Goal: Find specific page/section: Find specific page/section

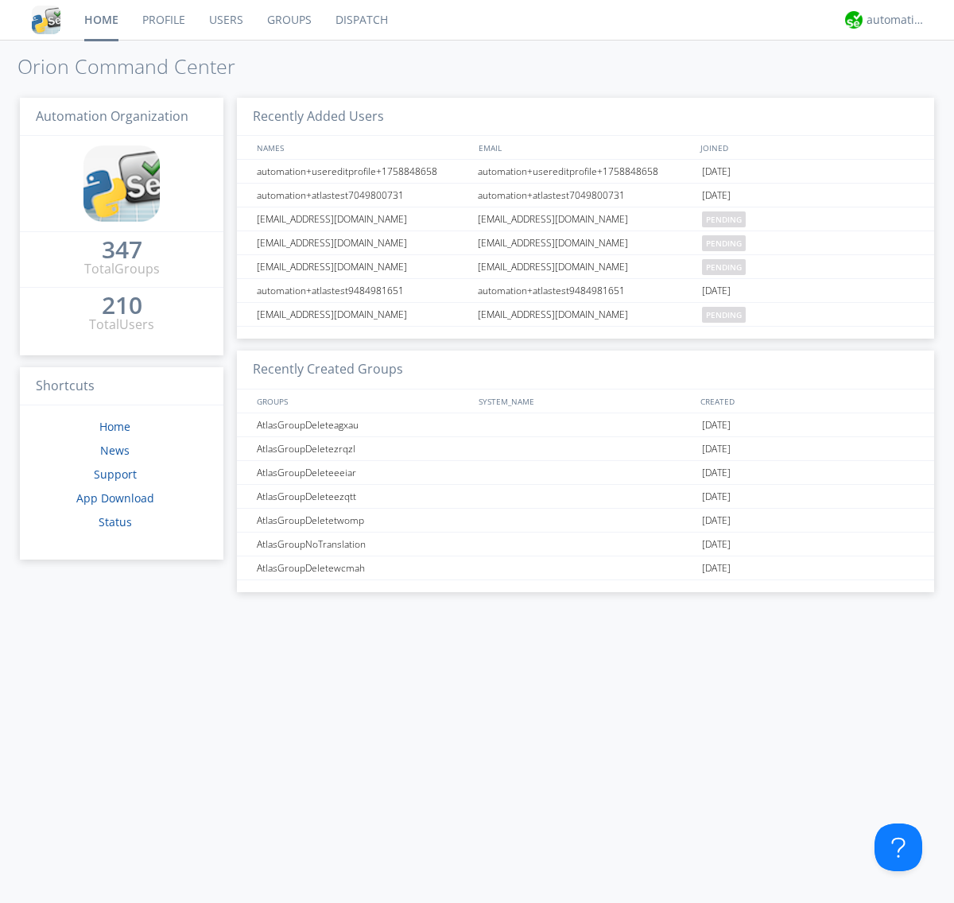
click at [360, 20] on link "Dispatch" at bounding box center [361, 20] width 76 height 40
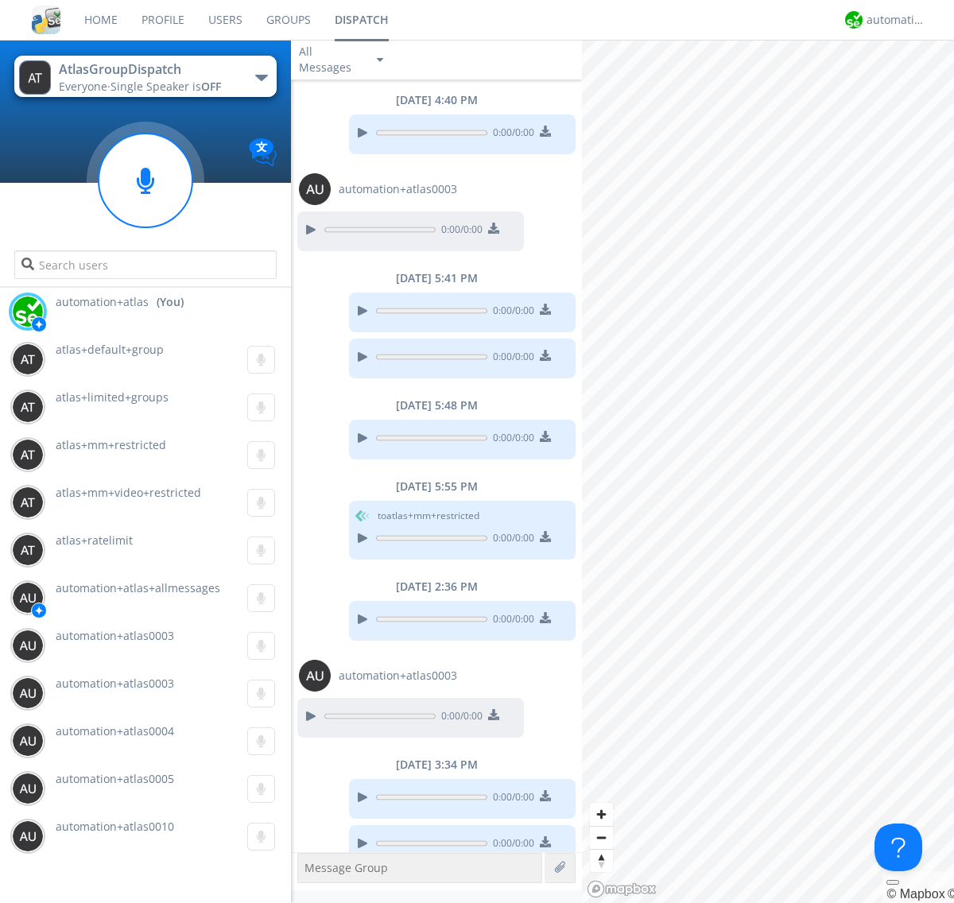
scroll to position [19, 0]
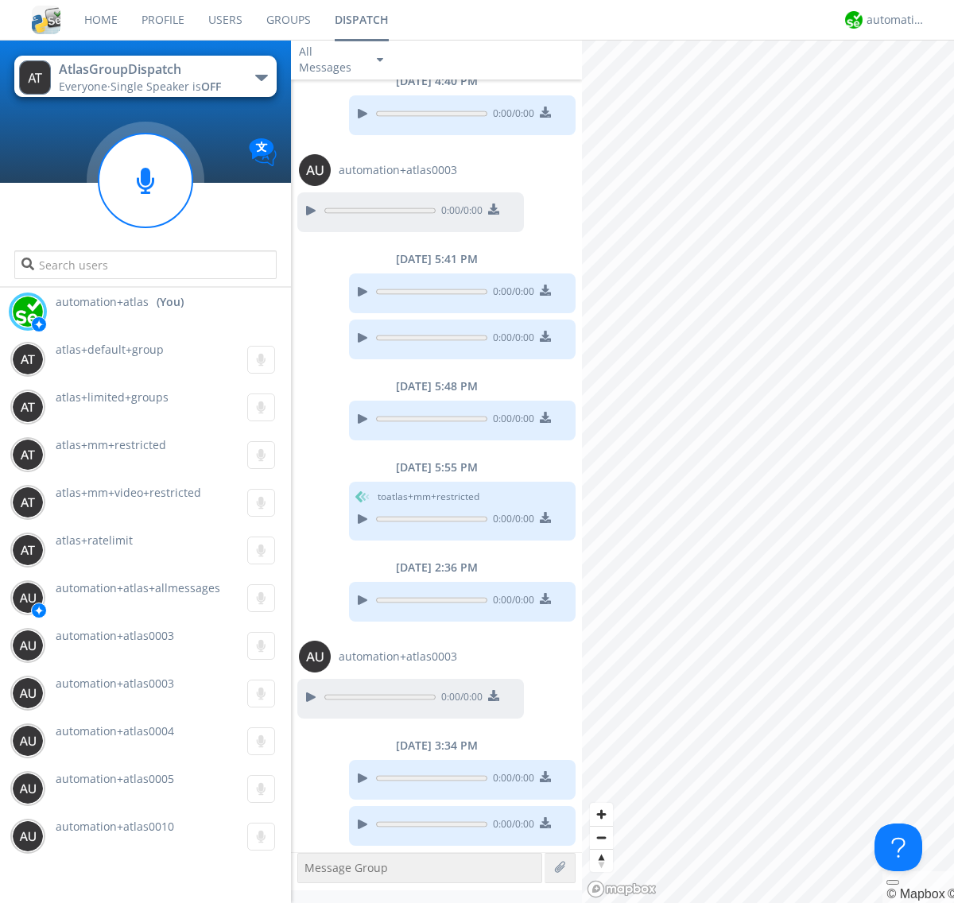
click at [261, 77] on div "button" at bounding box center [261, 78] width 13 height 6
click at [0, 0] on span "[PERSON_NAME]" at bounding box center [0, 0] width 0 height 0
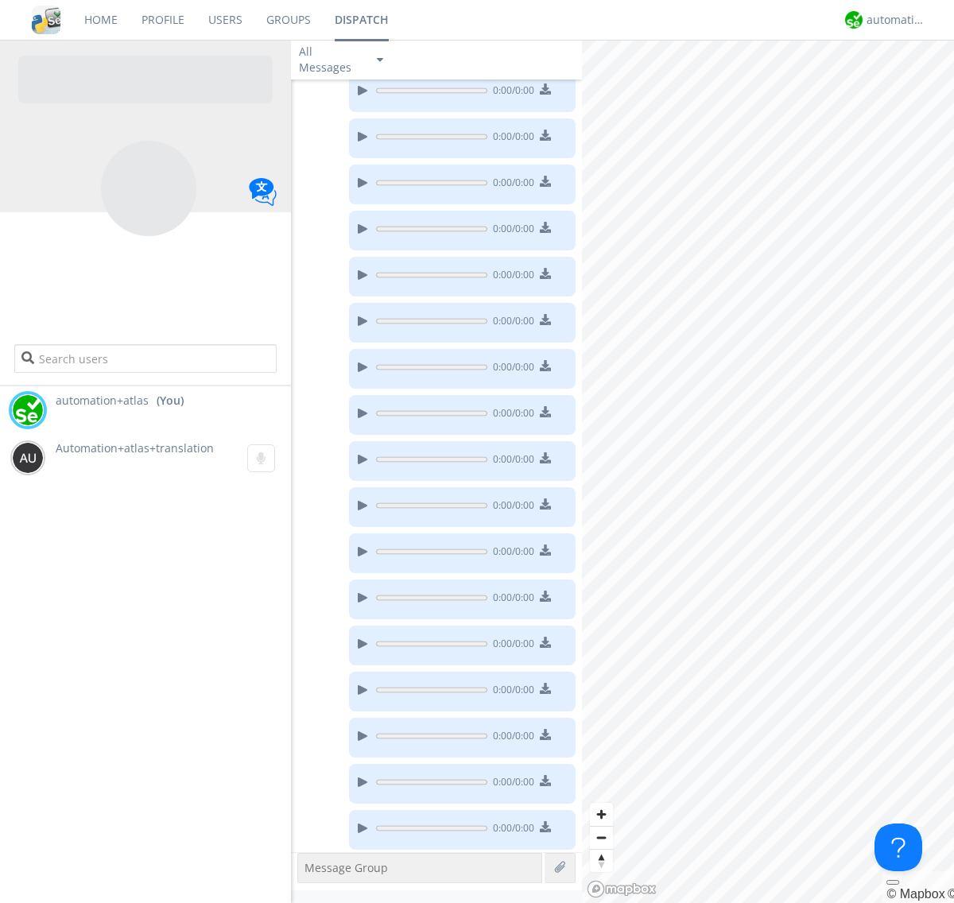
scroll to position [232, 0]
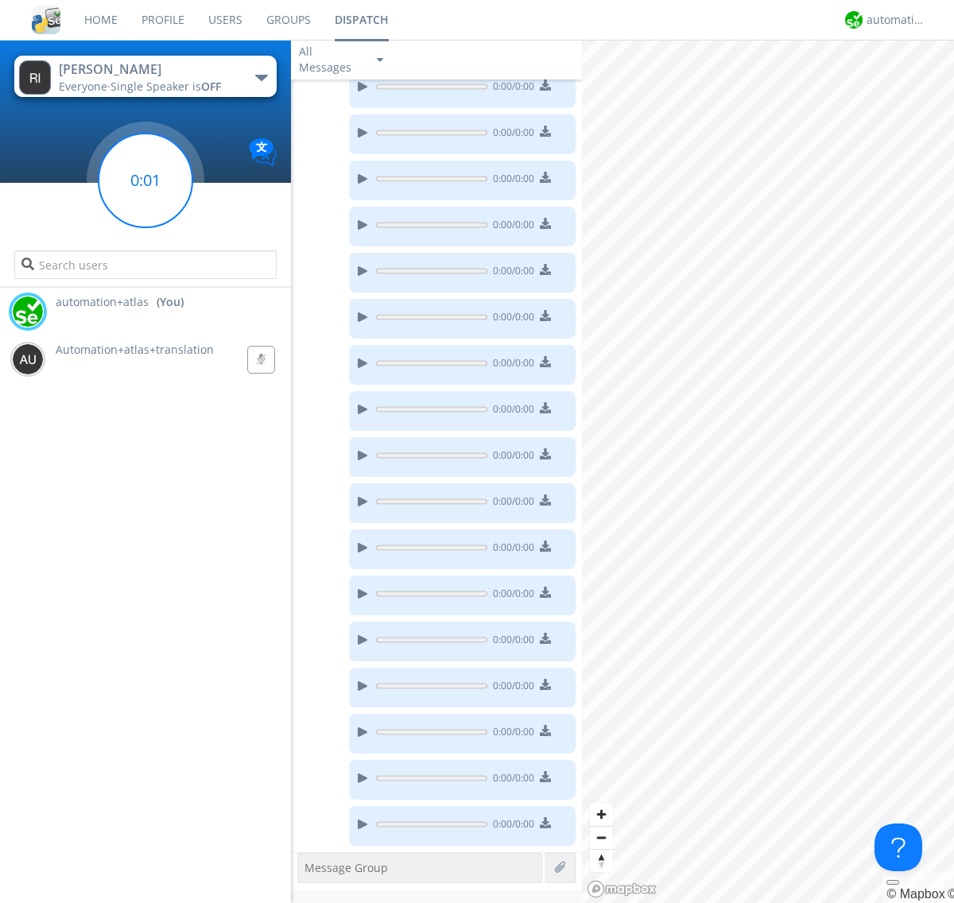
click at [145, 180] on g at bounding box center [146, 181] width 94 height 94
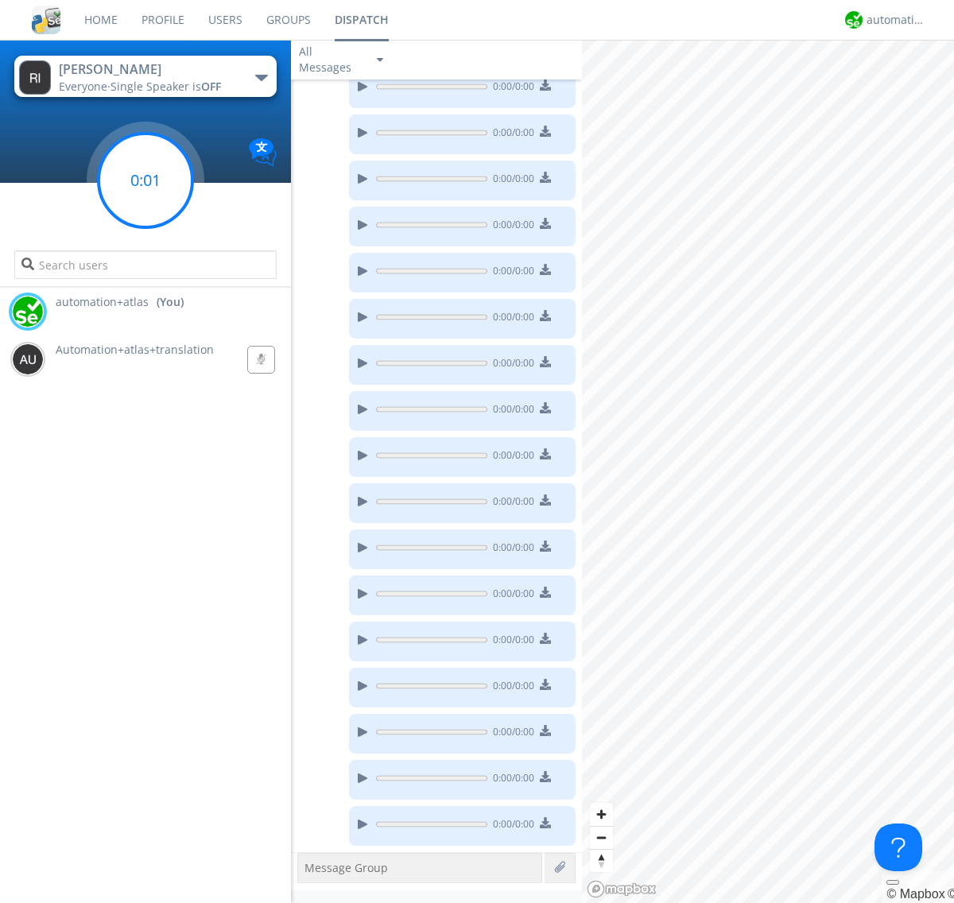
click at [145, 180] on g at bounding box center [146, 181] width 94 height 94
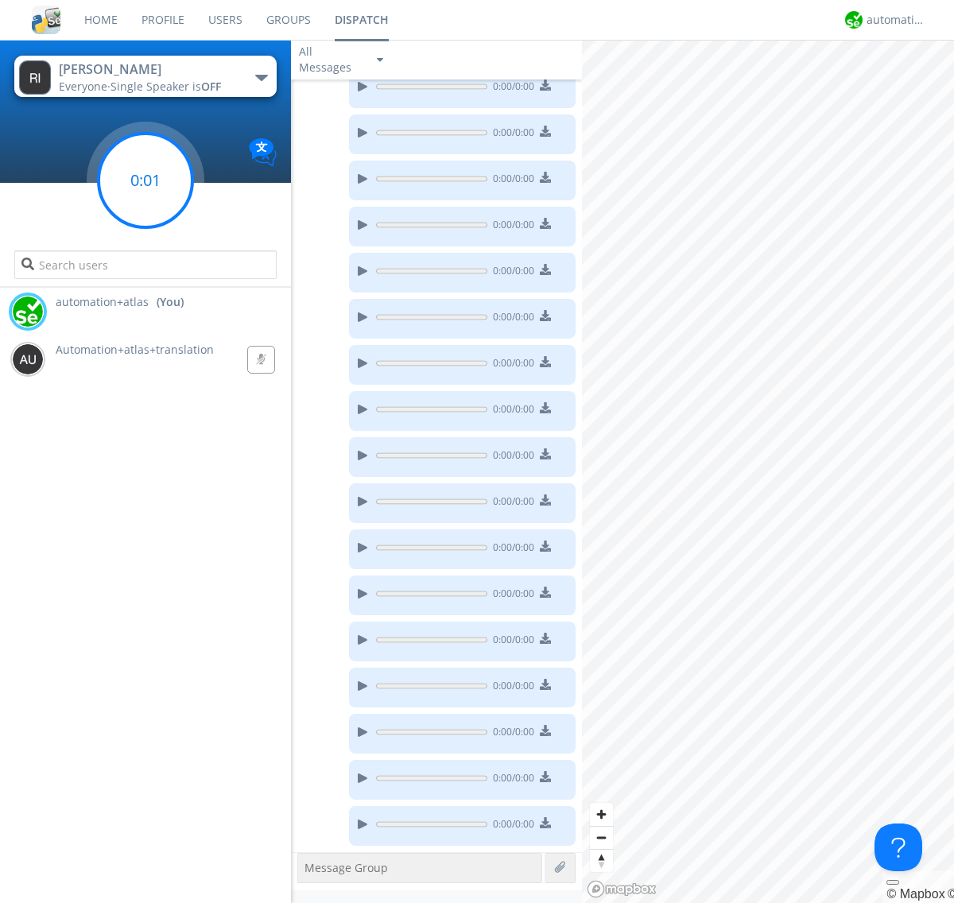
click at [145, 180] on g at bounding box center [146, 181] width 94 height 94
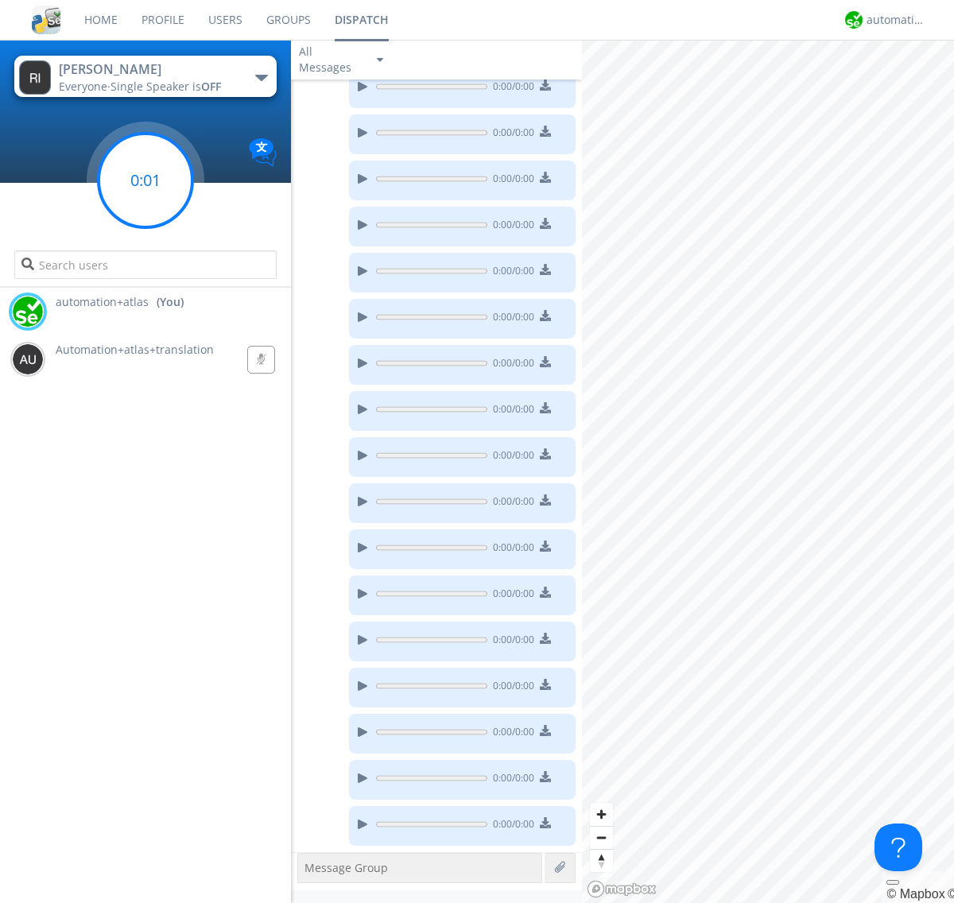
click at [145, 180] on g at bounding box center [146, 181] width 94 height 94
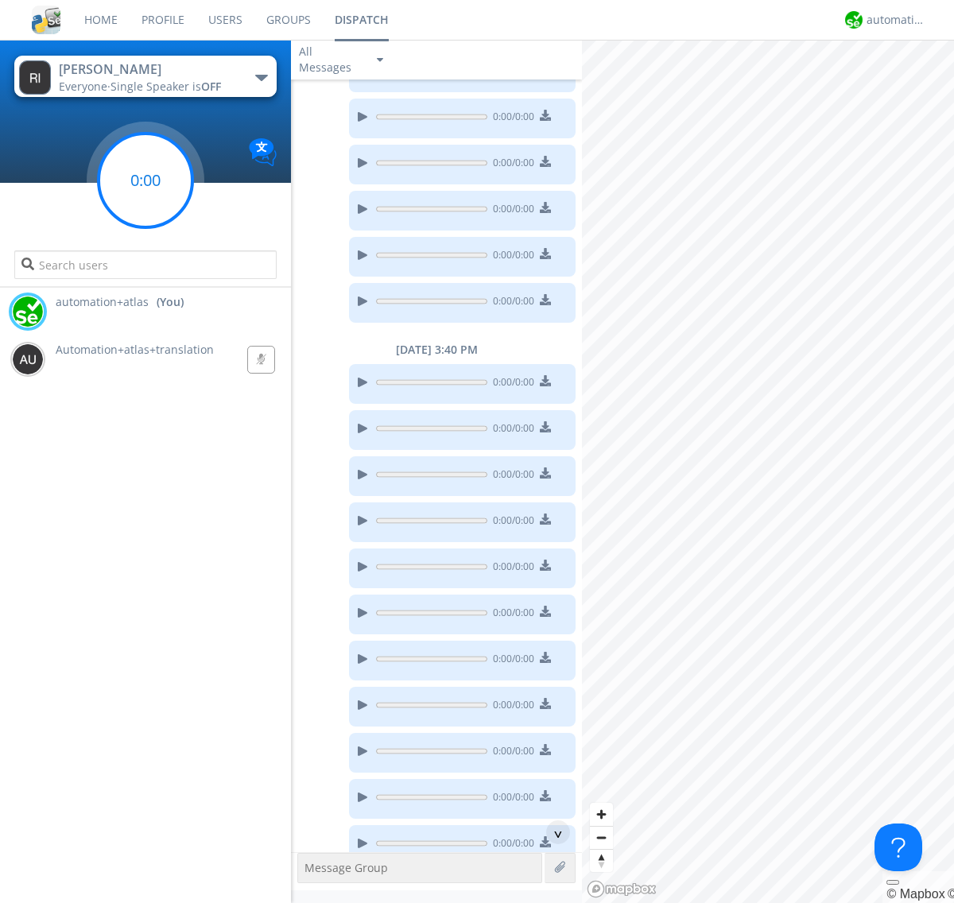
scroll to position [774, 0]
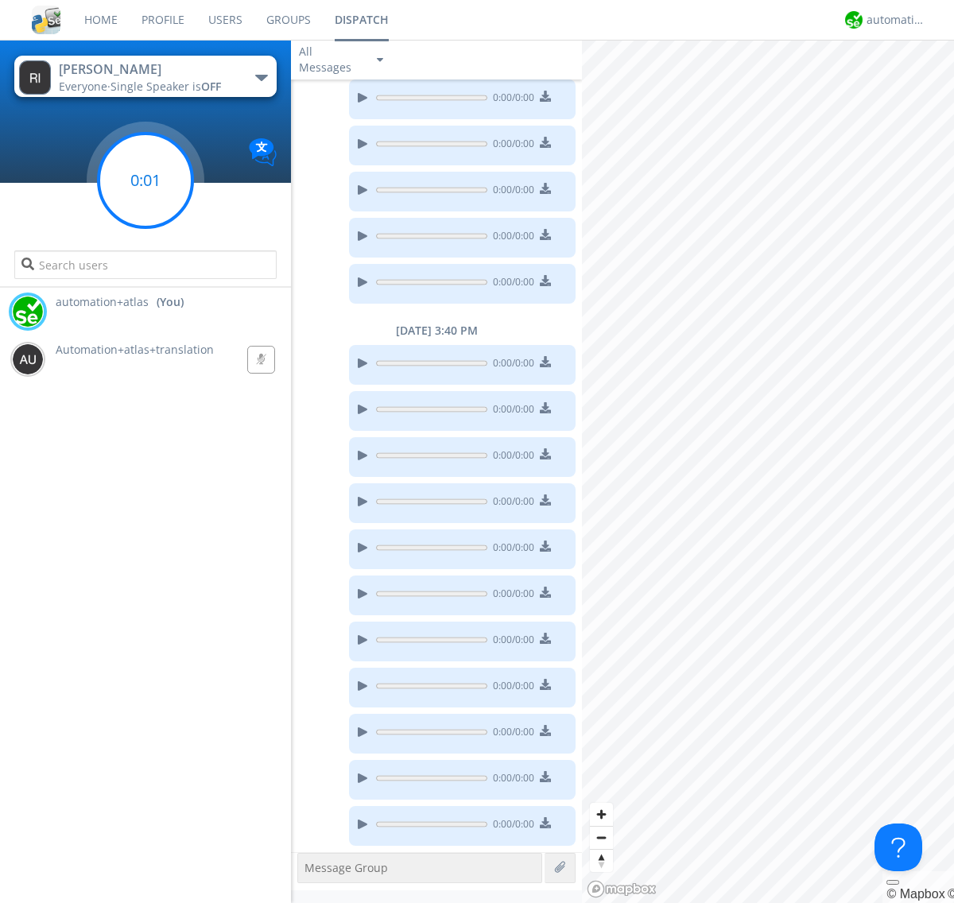
click at [145, 180] on g at bounding box center [146, 181] width 94 height 94
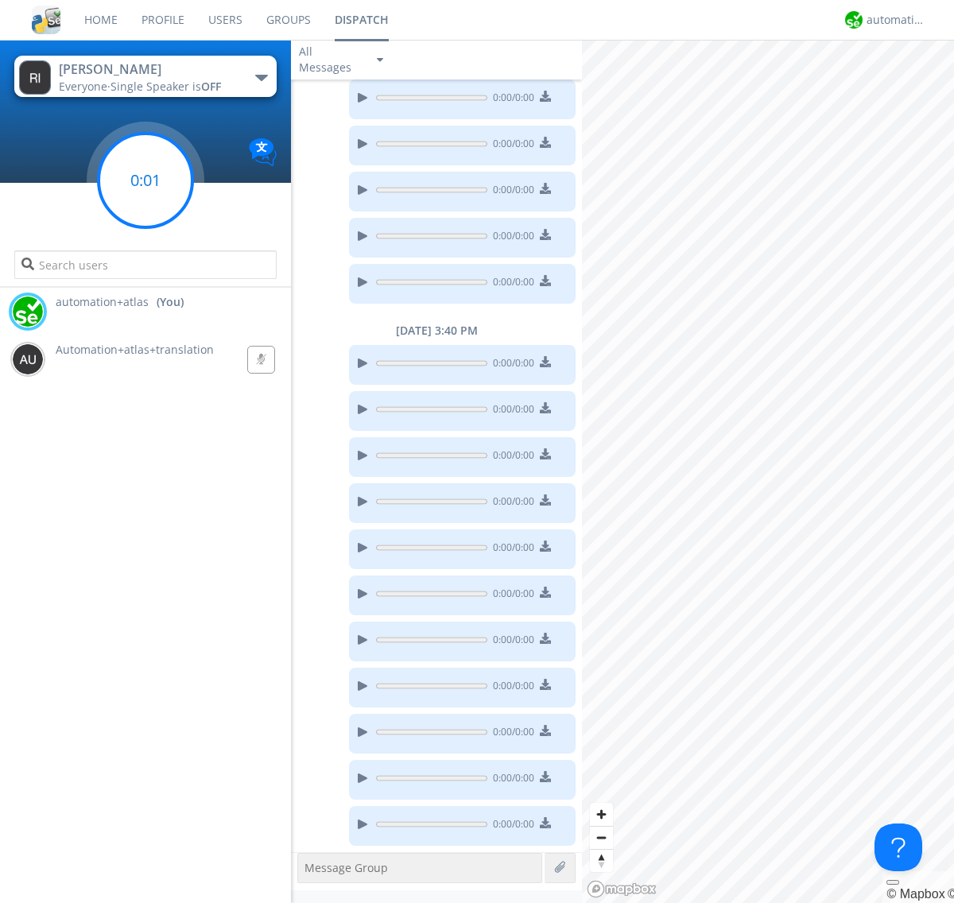
click at [145, 180] on g at bounding box center [146, 181] width 94 height 94
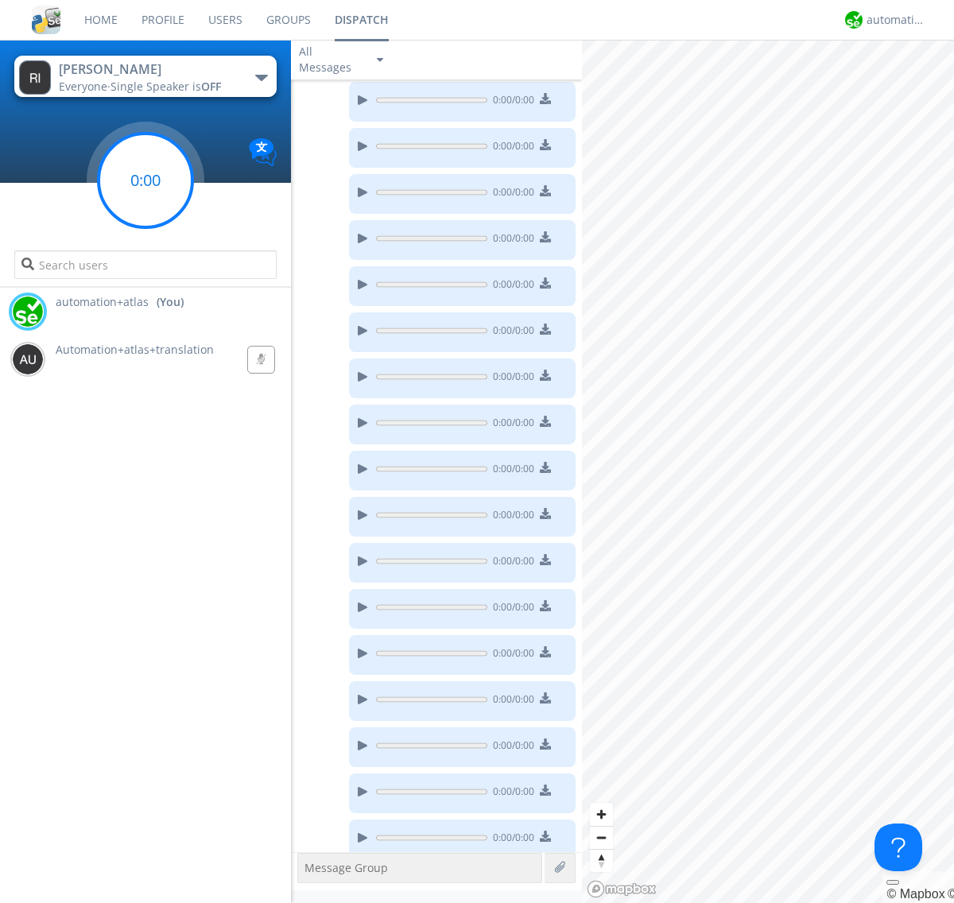
scroll to position [1235, 0]
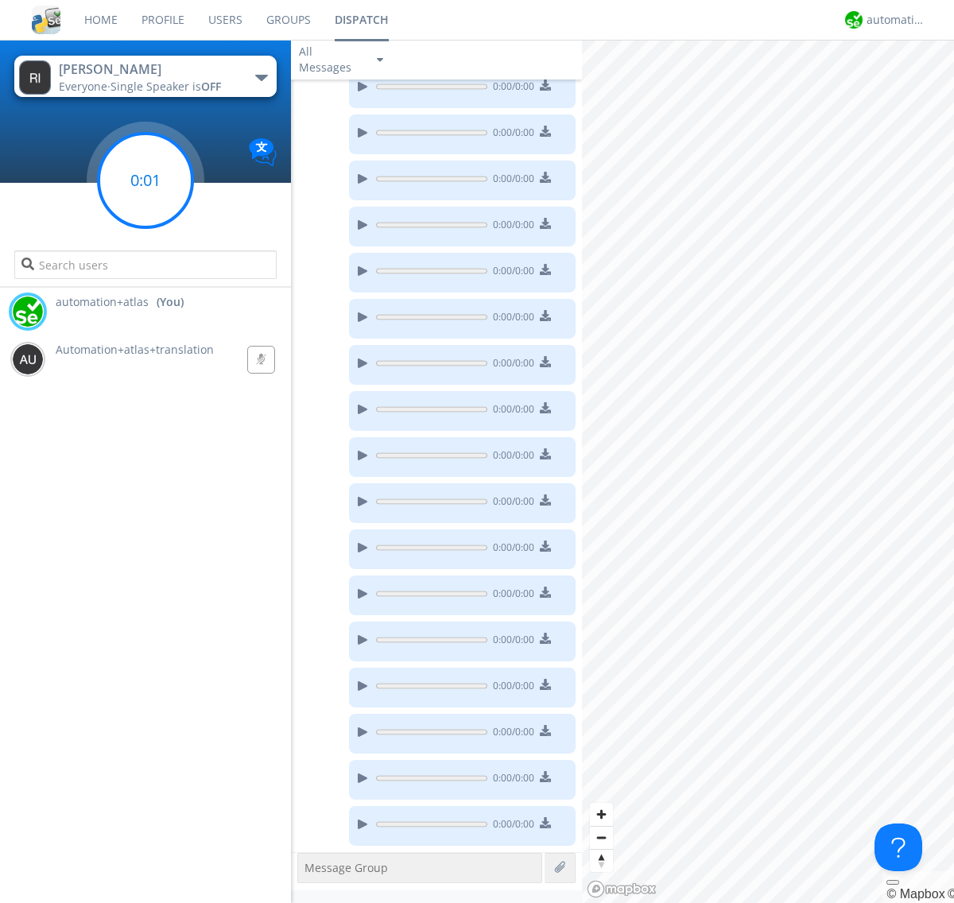
click at [145, 180] on g at bounding box center [146, 181] width 94 height 94
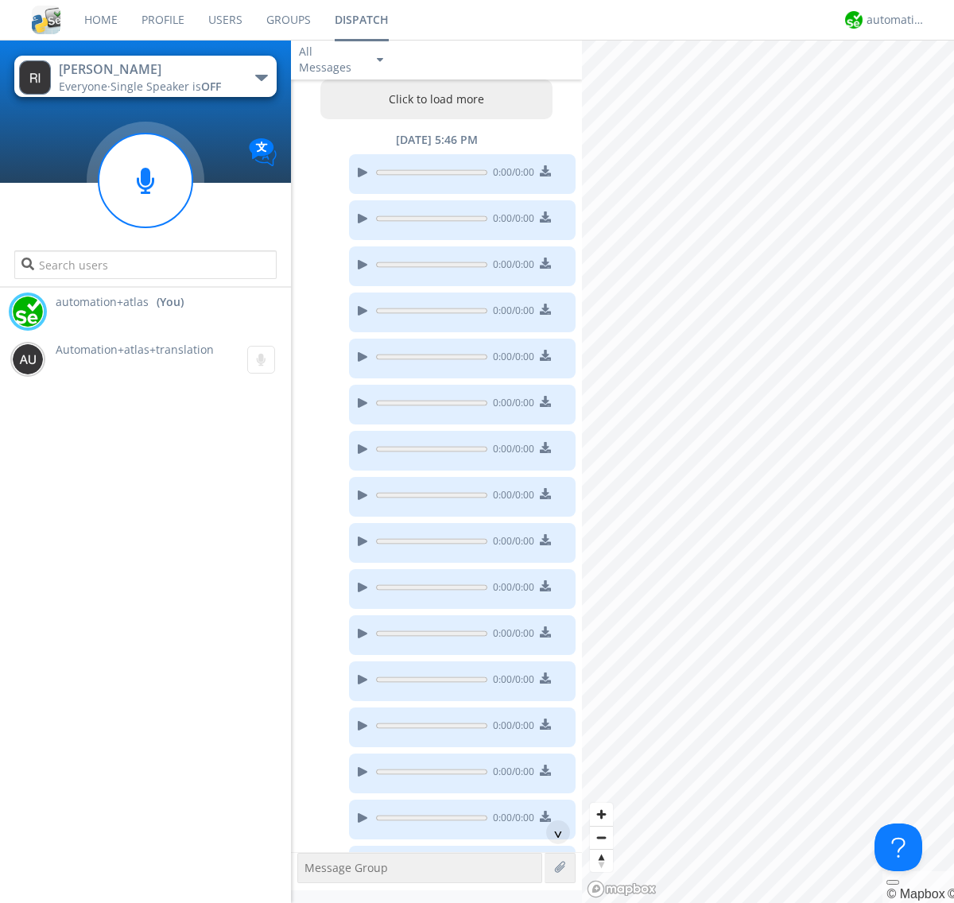
click at [432, 99] on button "Click to load more" at bounding box center [436, 99] width 233 height 40
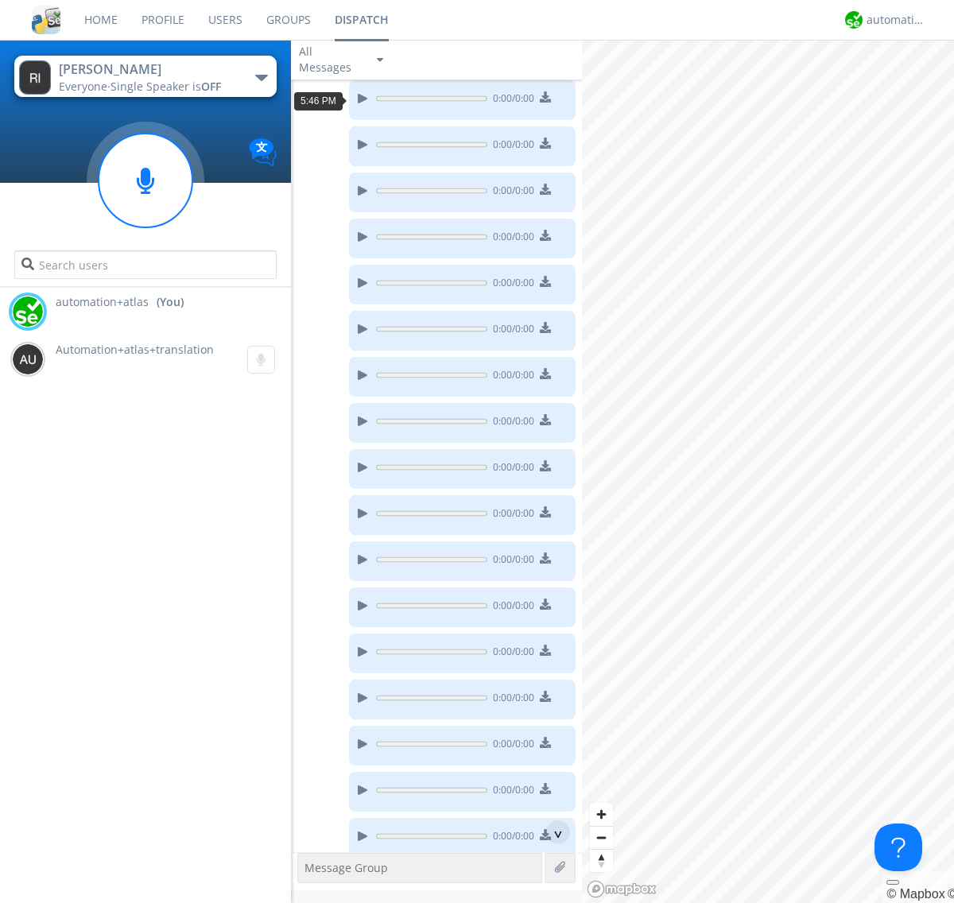
scroll to position [34, 0]
